Goal: Go to known website: Access a specific website the user already knows

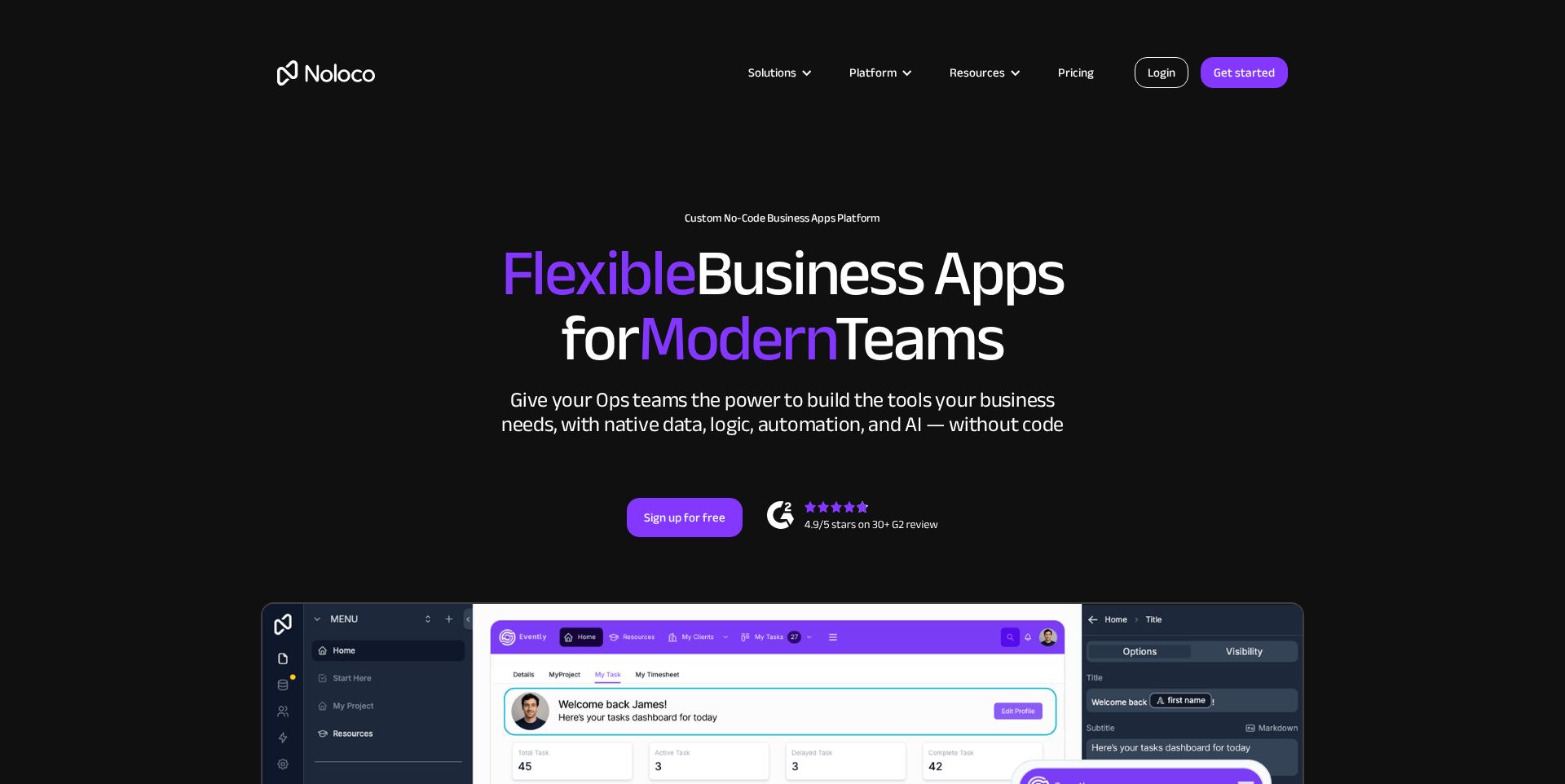
click at [1186, 70] on link "Login" at bounding box center [1162, 71] width 54 height 31
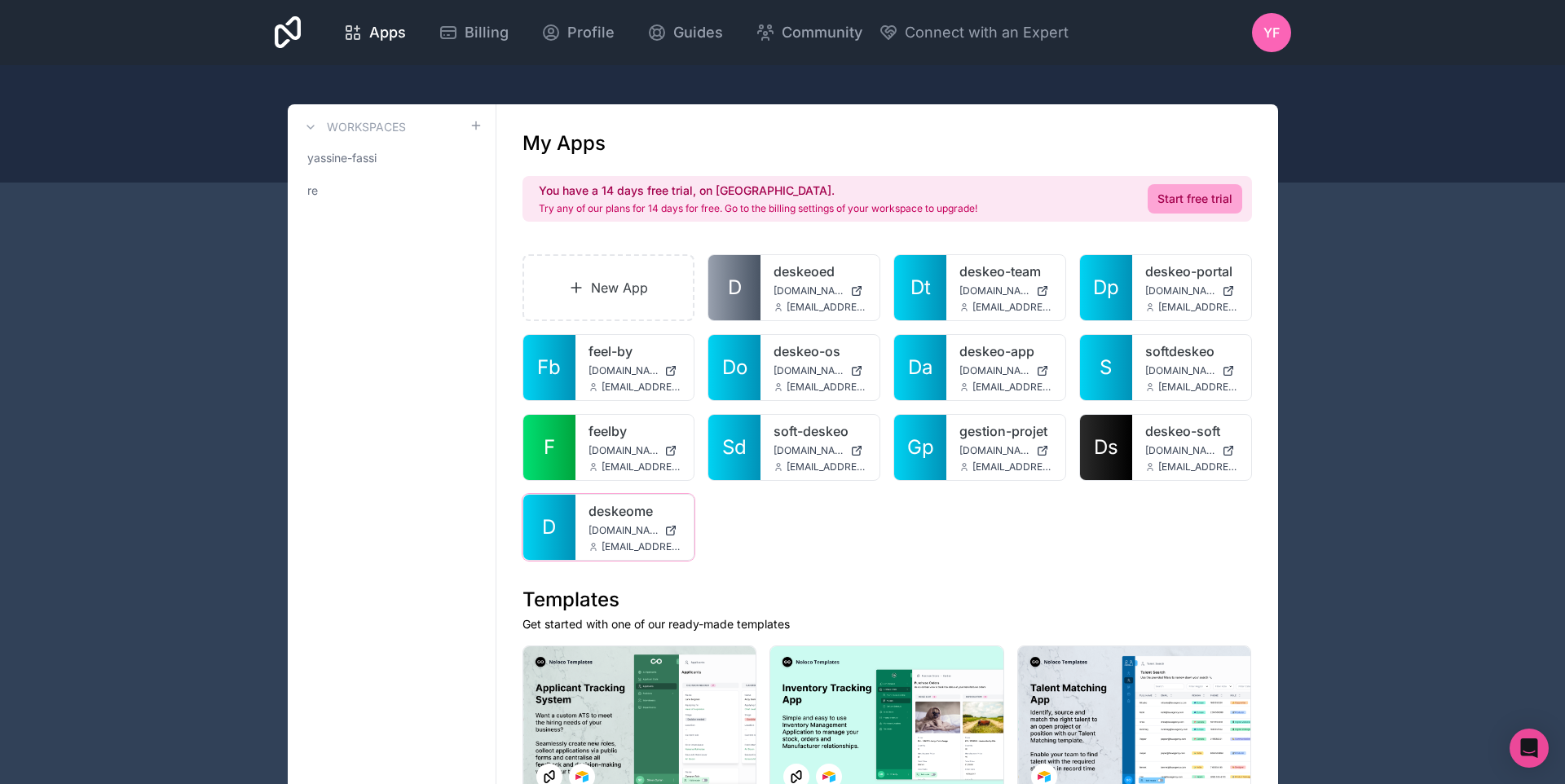
click at [598, 507] on link "deskeome" at bounding box center [636, 511] width 93 height 20
